Goal: Communication & Community: Answer question/provide support

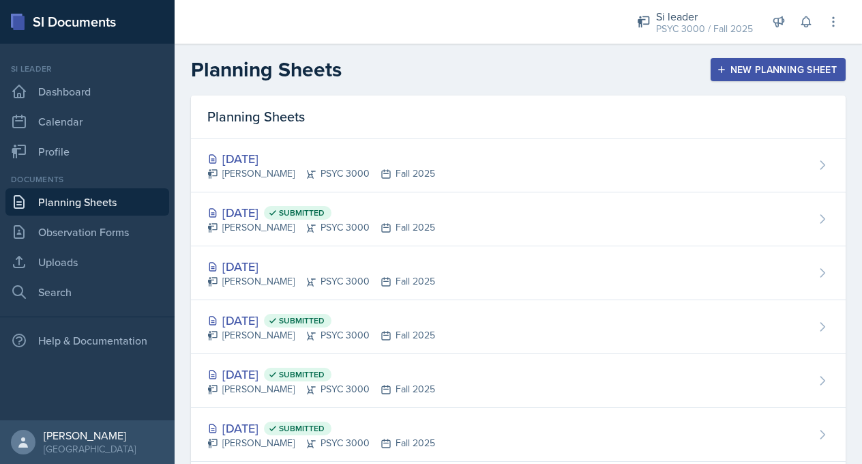
click at [458, 30] on div at bounding box center [393, 22] width 416 height 44
click at [808, 18] on span at bounding box center [811, 16] width 8 height 8
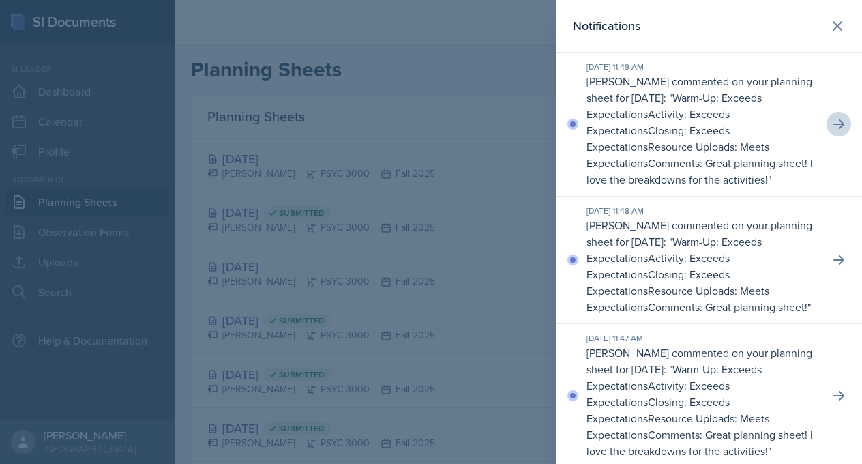
click at [833, 124] on icon at bounding box center [838, 124] width 11 height 10
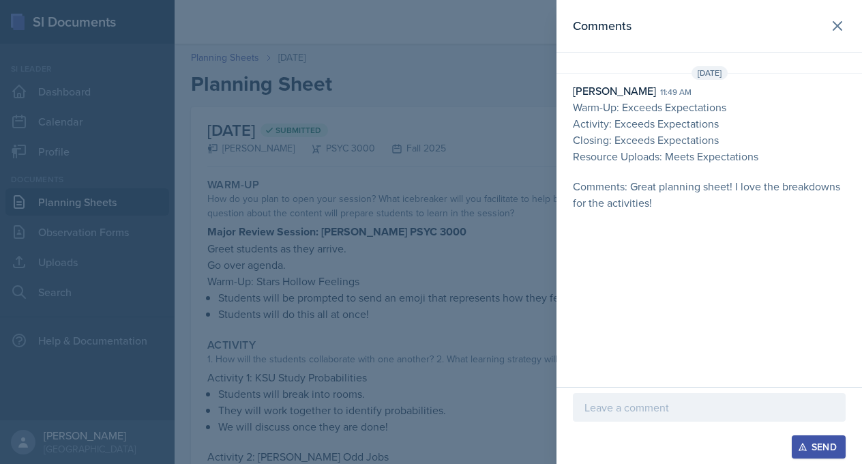
click at [630, 413] on p at bounding box center [709, 407] width 250 height 16
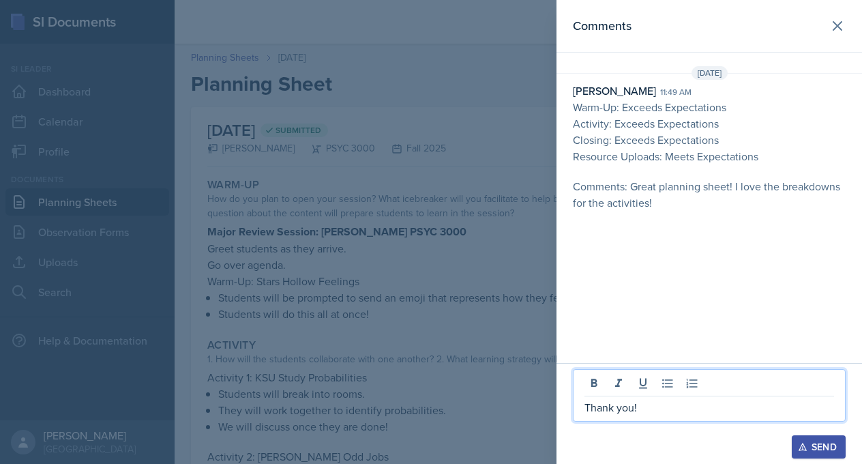
click at [831, 449] on div "Send" at bounding box center [819, 446] width 36 height 11
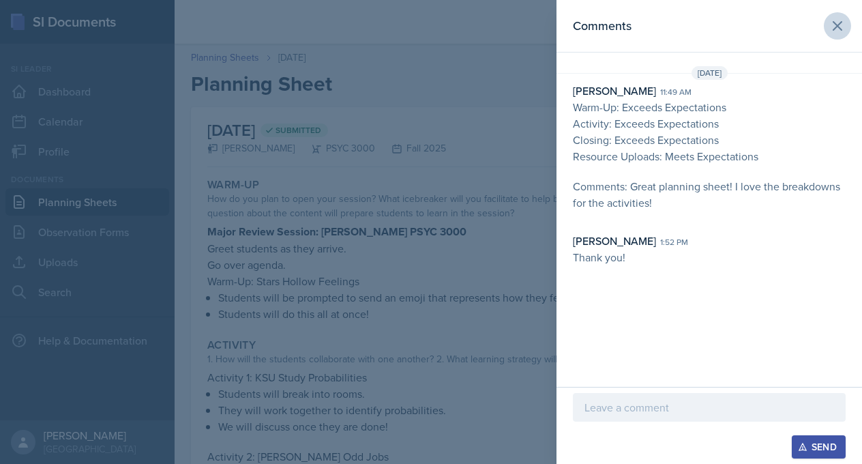
click at [841, 27] on icon at bounding box center [837, 26] width 16 height 16
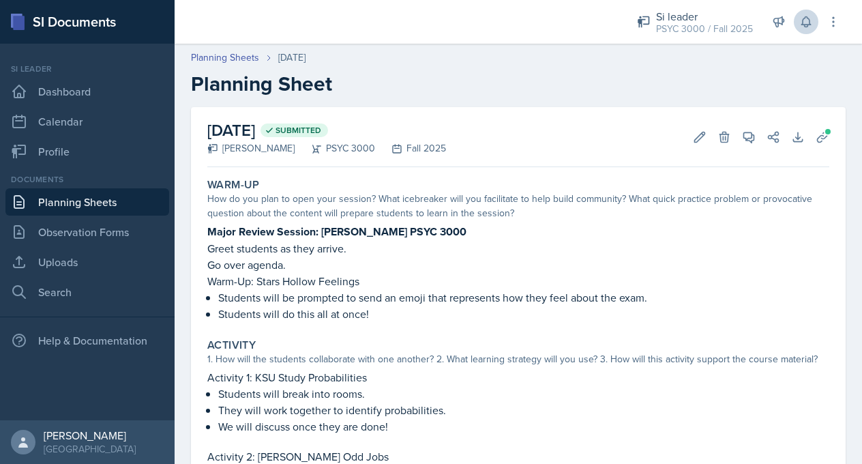
click at [806, 22] on icon at bounding box center [806, 22] width 14 height 14
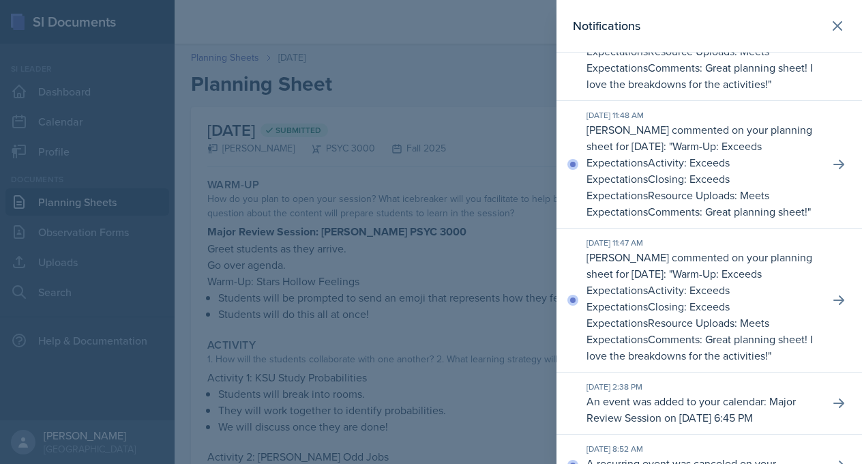
scroll to position [87, 0]
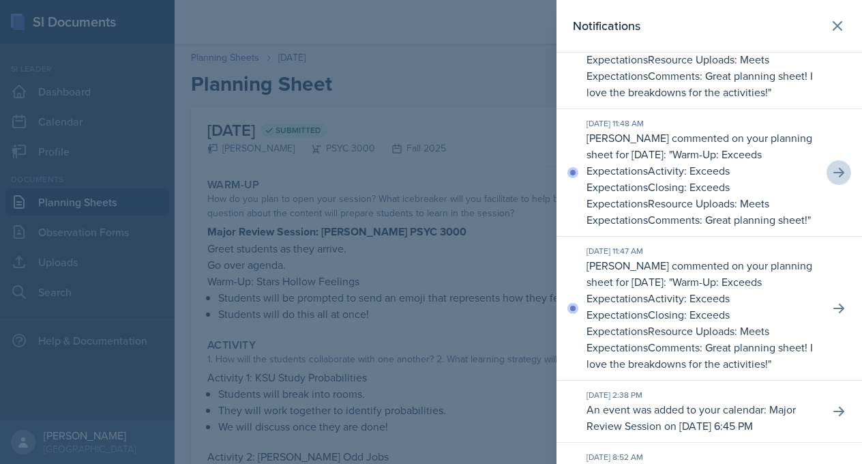
click at [837, 175] on icon at bounding box center [839, 173] width 14 height 14
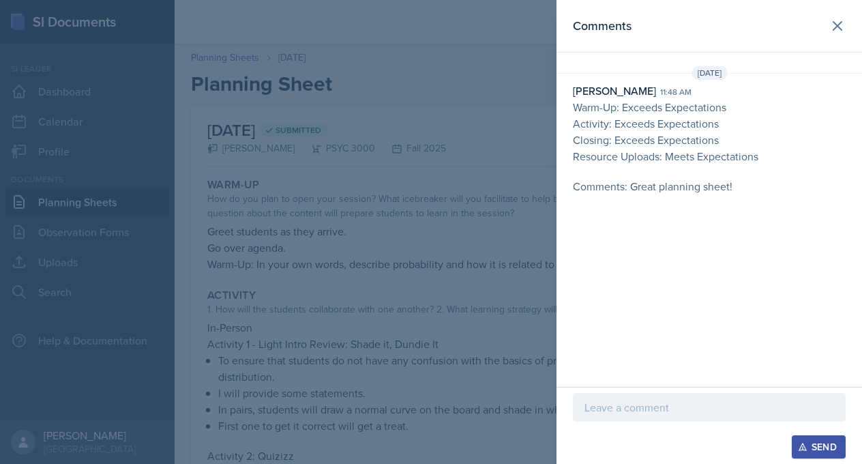
click at [658, 415] on div at bounding box center [709, 407] width 273 height 29
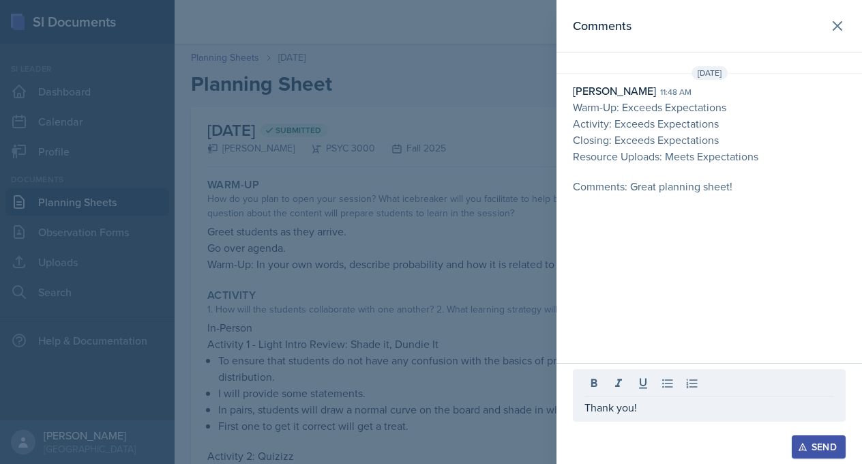
click at [820, 441] on div "Send" at bounding box center [819, 446] width 36 height 11
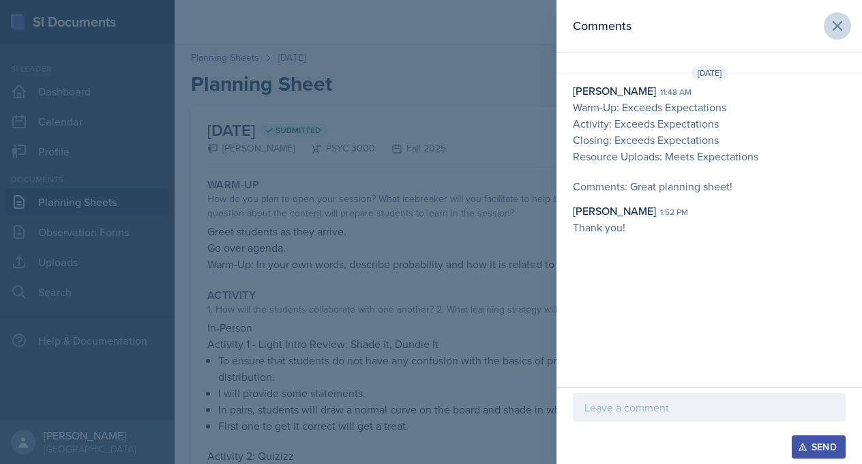
click at [837, 28] on icon at bounding box center [837, 26] width 16 height 16
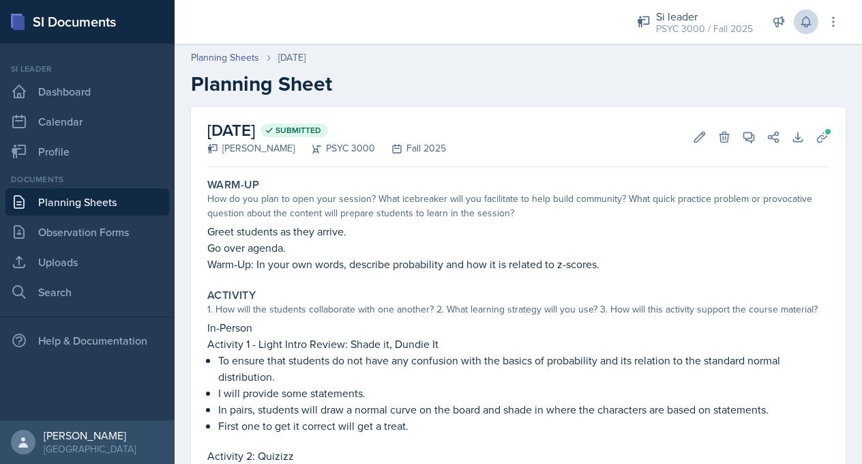
click at [797, 22] on button at bounding box center [806, 22] width 25 height 25
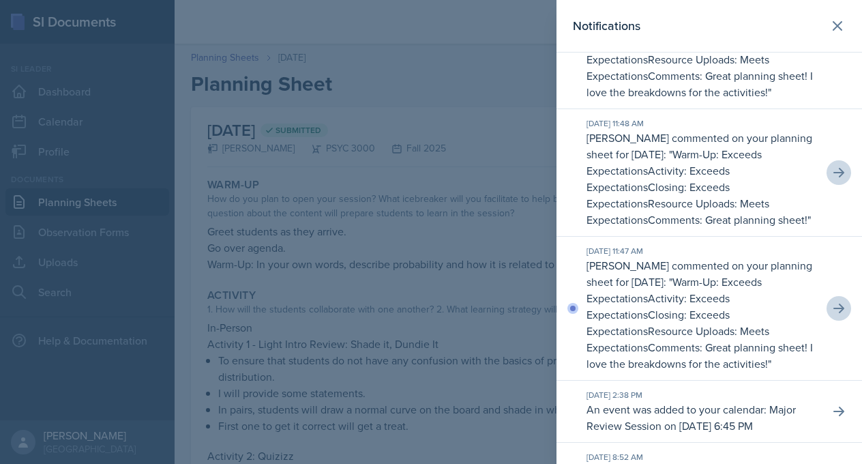
click at [837, 304] on icon at bounding box center [839, 308] width 14 height 14
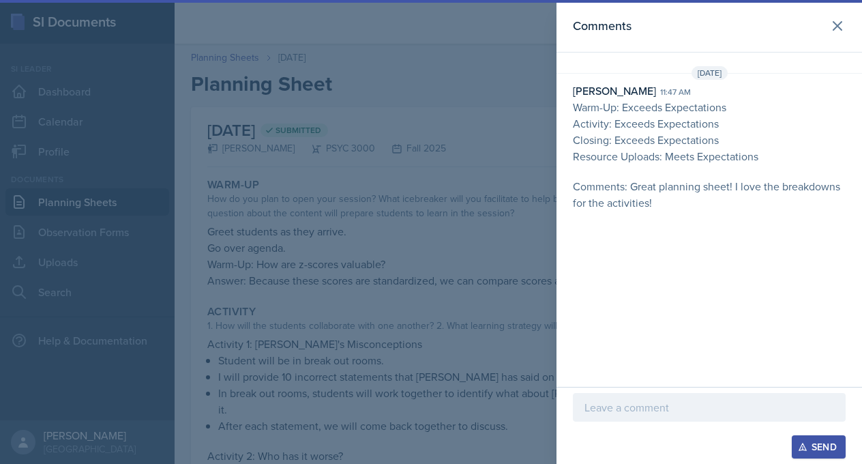
click at [651, 406] on p at bounding box center [709, 407] width 250 height 16
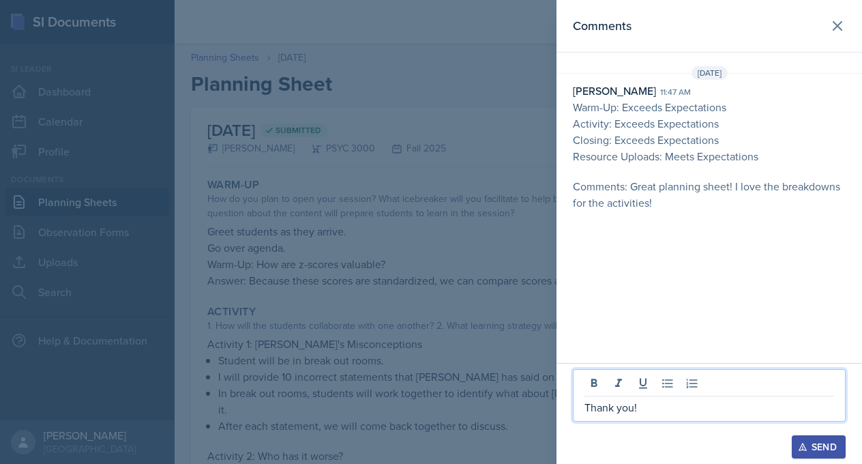
click at [818, 432] on div at bounding box center [709, 428] width 273 height 14
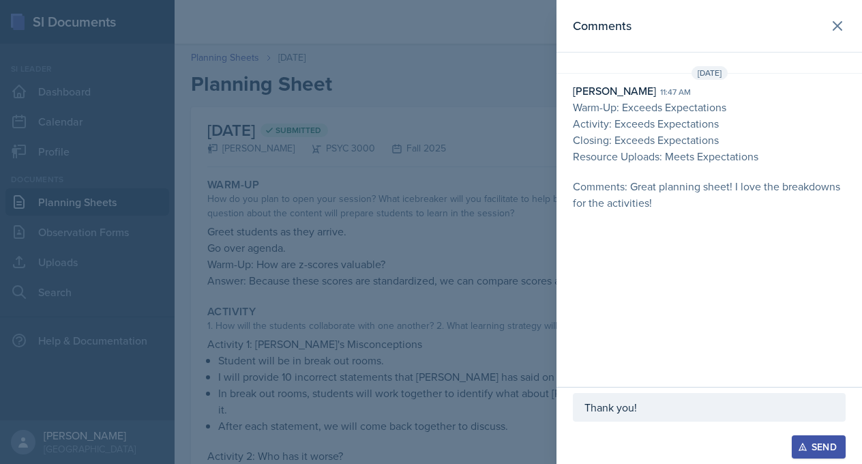
click at [818, 451] on div "Send" at bounding box center [819, 446] width 36 height 11
click at [836, 23] on icon at bounding box center [837, 26] width 16 height 16
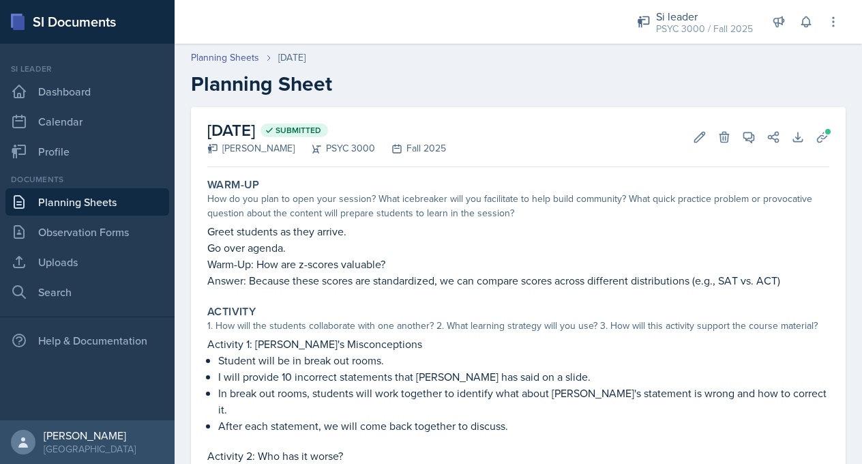
click at [80, 207] on link "Planning Sheets" at bounding box center [87, 201] width 164 height 27
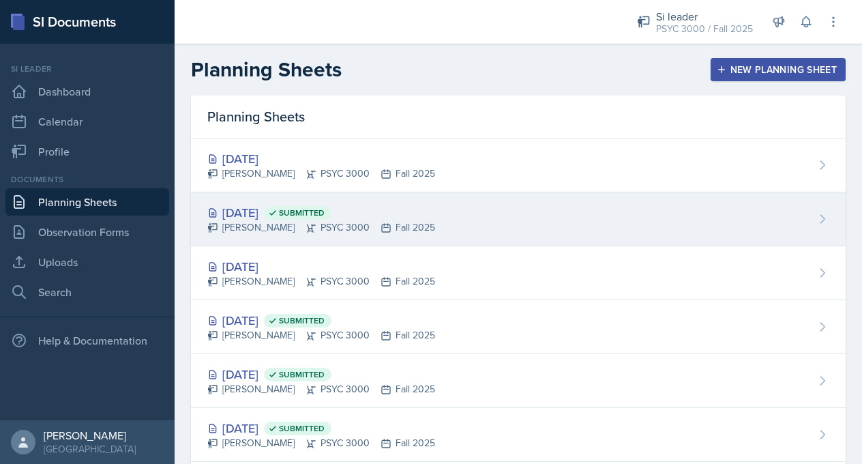
click at [278, 219] on div "[DATE] Submitted" at bounding box center [321, 212] width 228 height 18
